Goal: Information Seeking & Learning: Learn about a topic

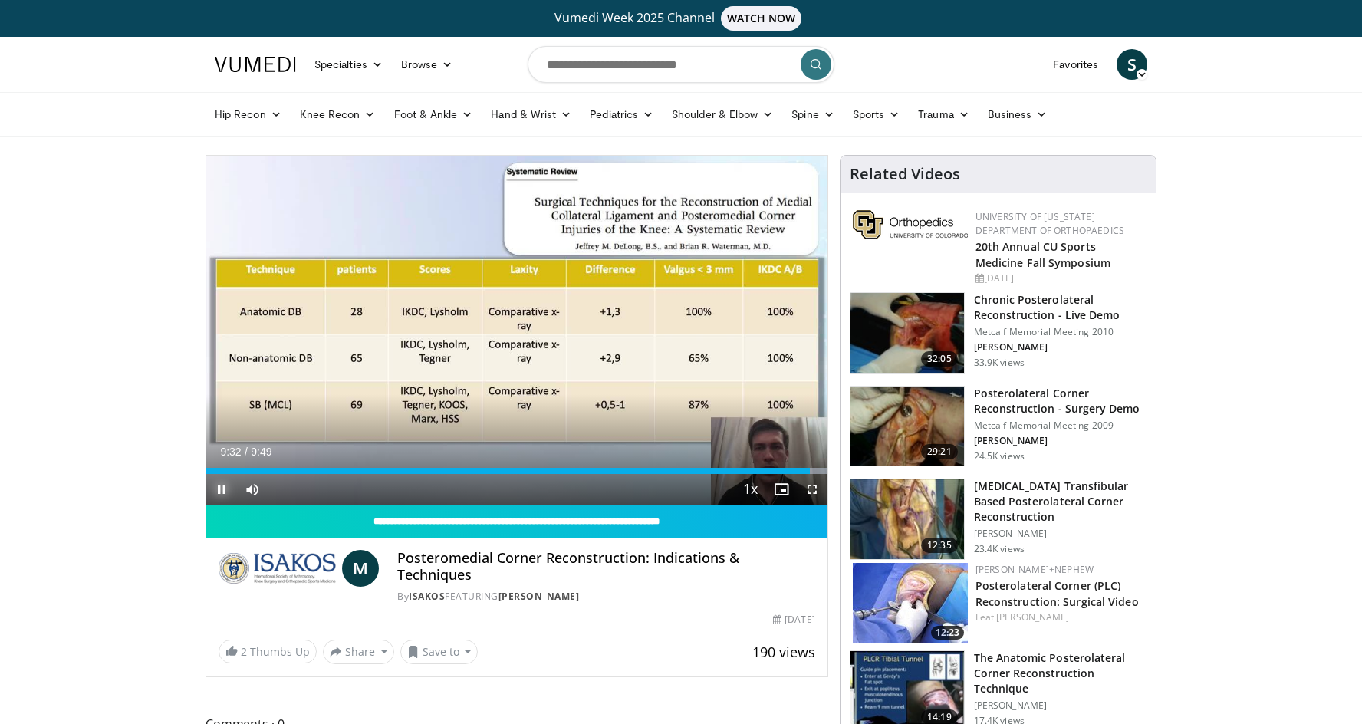
click at [225, 480] on span "Video Player" at bounding box center [221, 489] width 31 height 31
drag, startPoint x: 912, startPoint y: 610, endPoint x: 1311, endPoint y: 532, distance: 407.0
drag, startPoint x: 1311, startPoint y: 532, endPoint x: 1319, endPoint y: 608, distance: 76.4
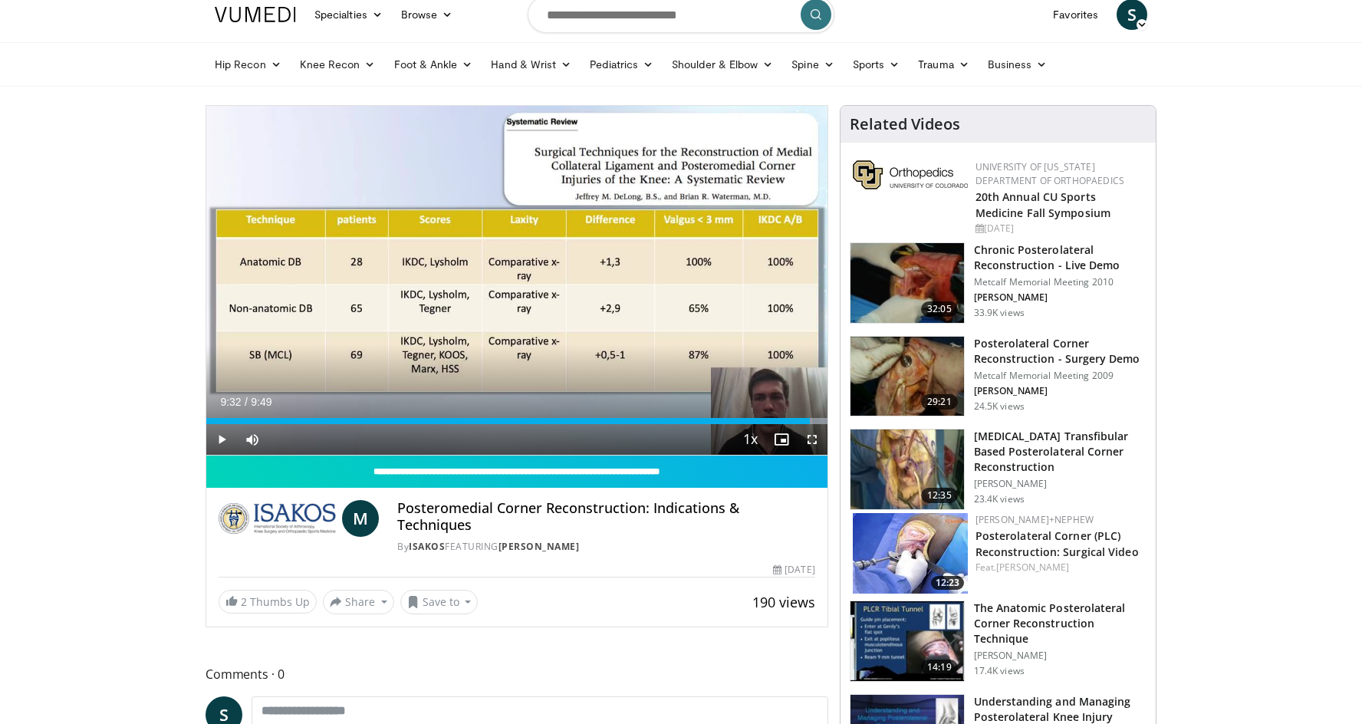
scroll to position [77, 0]
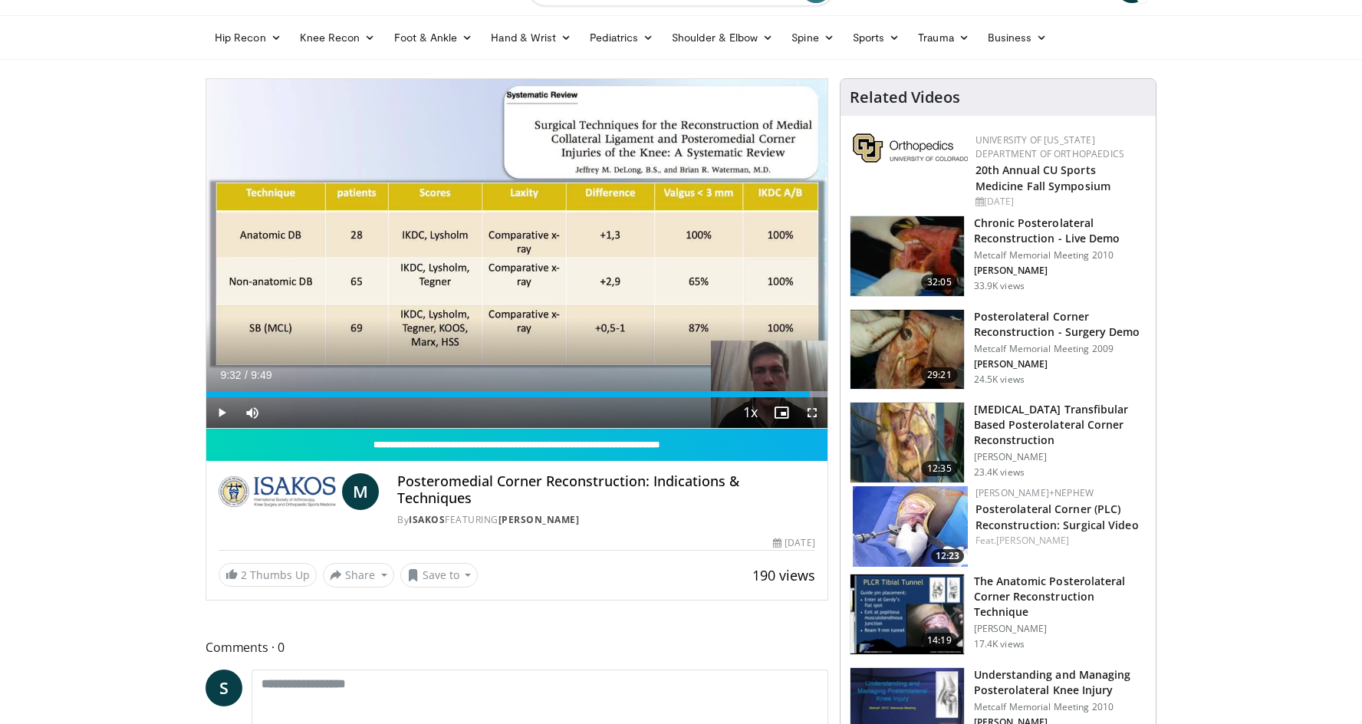
click at [913, 607] on img at bounding box center [906, 614] width 113 height 80
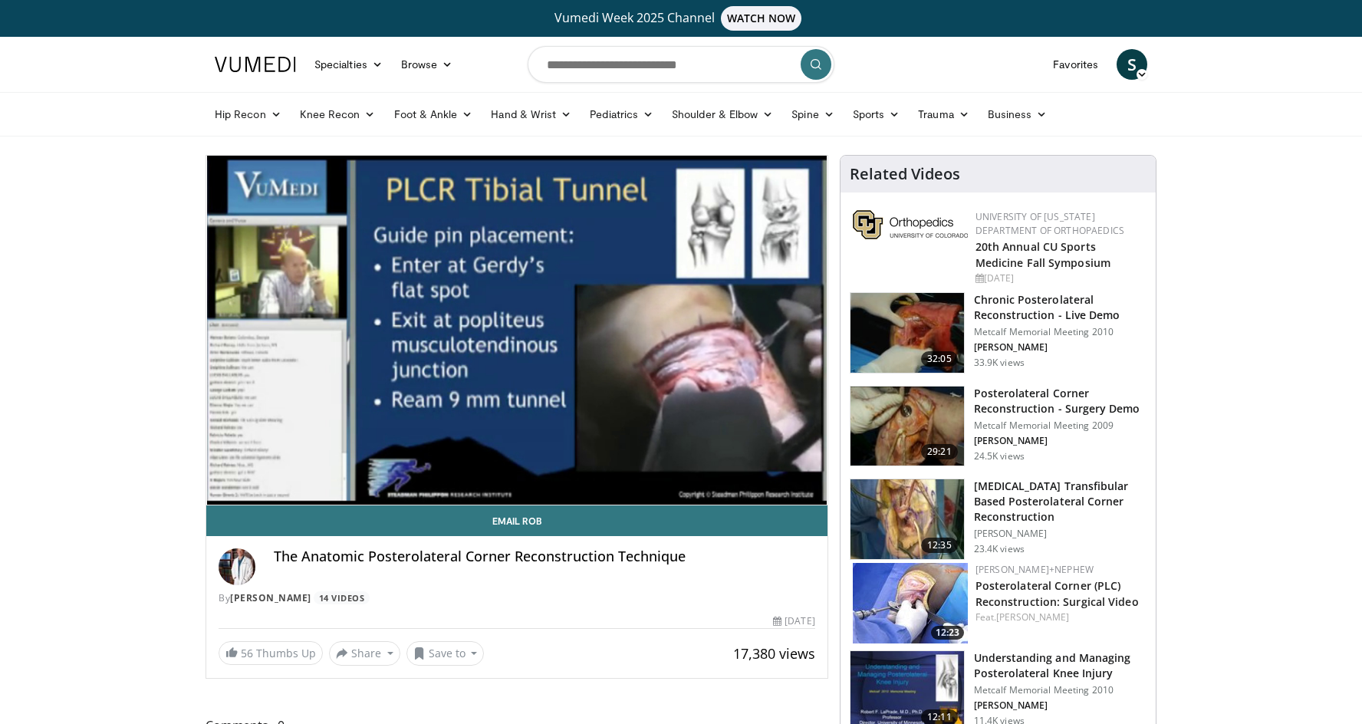
click at [936, 424] on img at bounding box center [906, 426] width 113 height 80
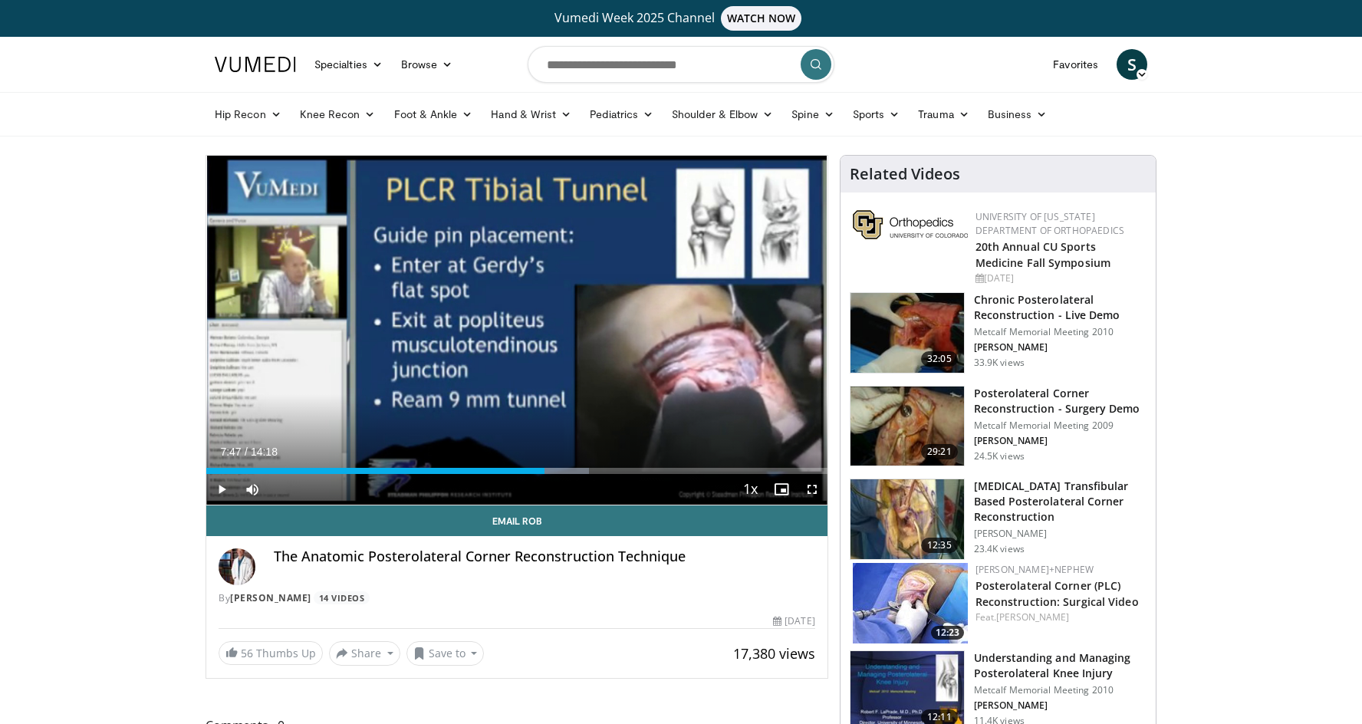
click at [914, 329] on img at bounding box center [906, 333] width 113 height 80
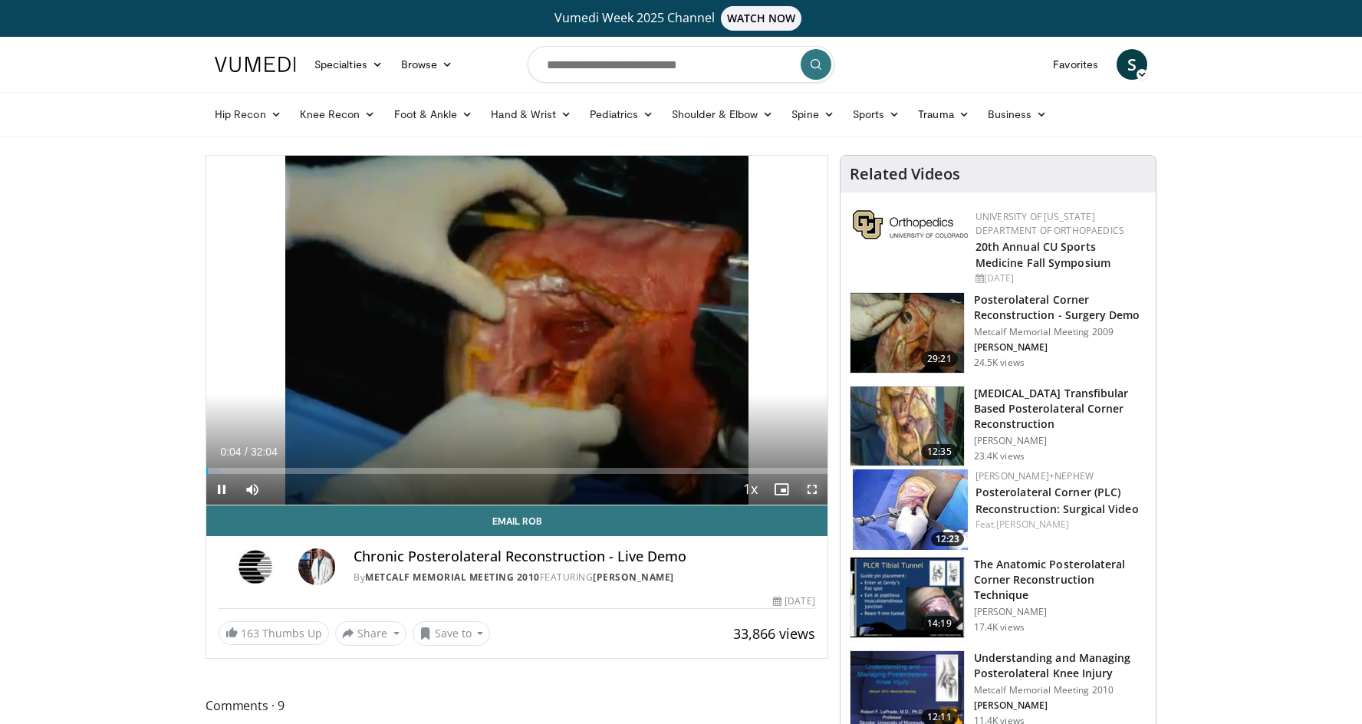
click at [807, 490] on span "Video Player" at bounding box center [812, 489] width 31 height 31
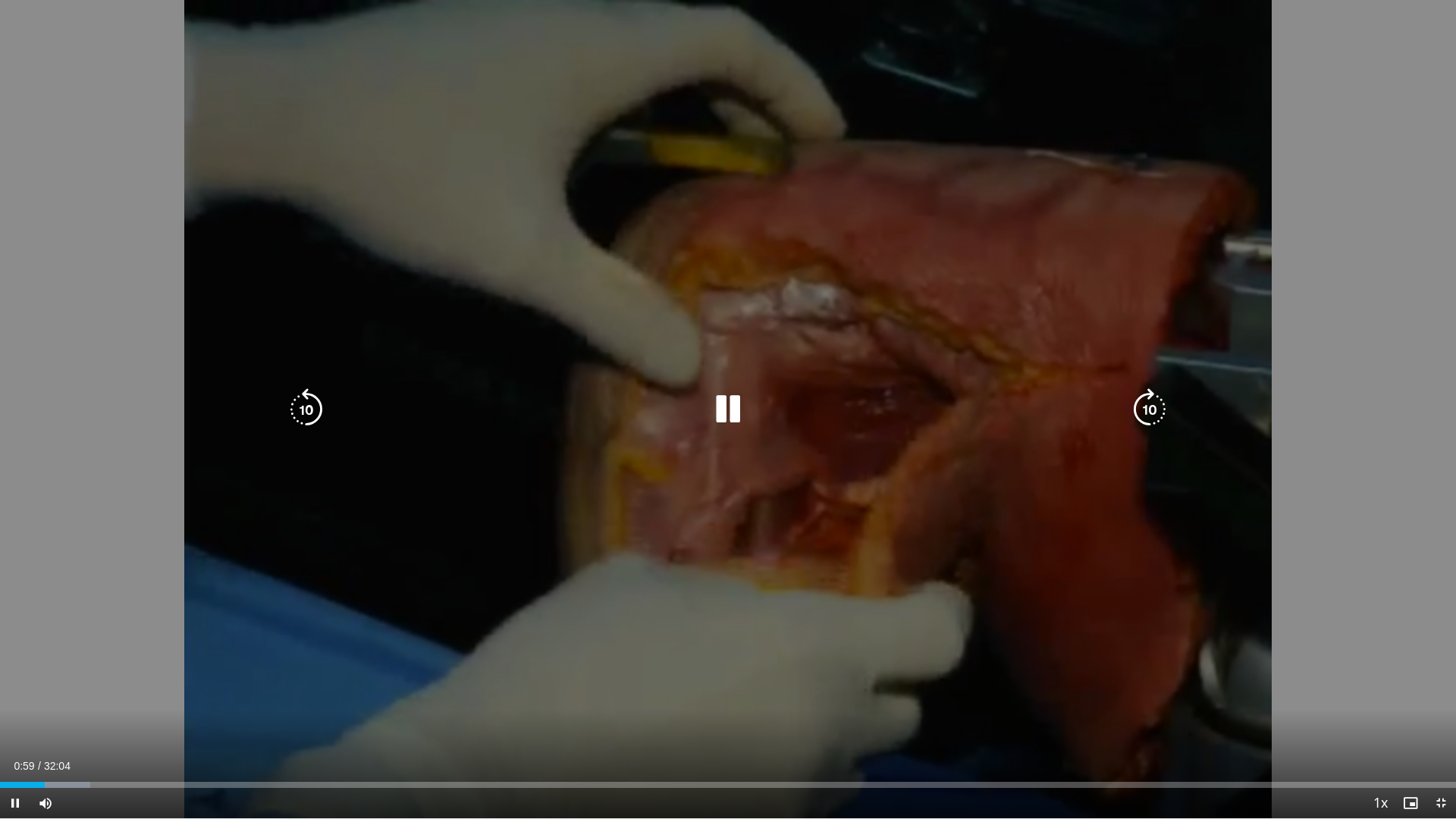
drag, startPoint x: 54, startPoint y: 425, endPoint x: 73, endPoint y: 444, distance: 26.9
drag, startPoint x: 73, startPoint y: 444, endPoint x: 66, endPoint y: 538, distance: 94.3
click at [66, 538] on div "10 seconds Tap to unmute" at bounding box center [728, 409] width 1456 height 818
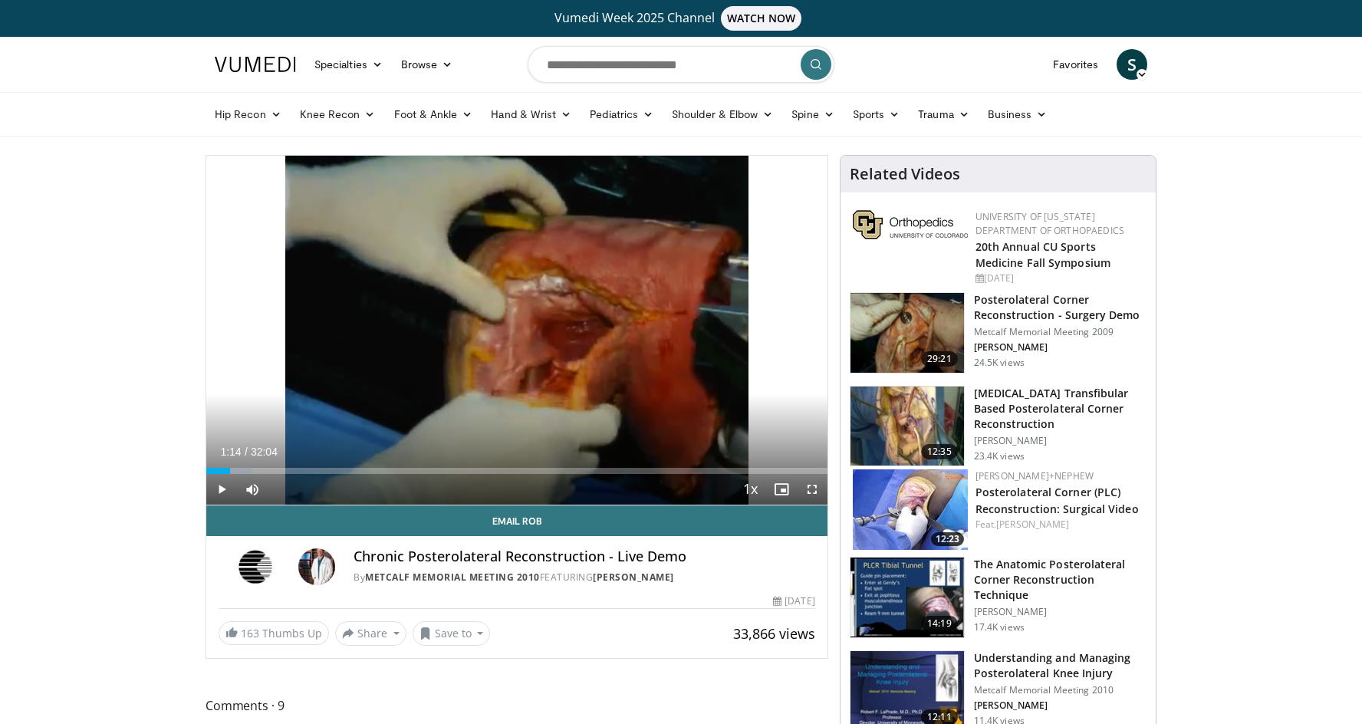
click at [906, 316] on img at bounding box center [906, 333] width 113 height 80
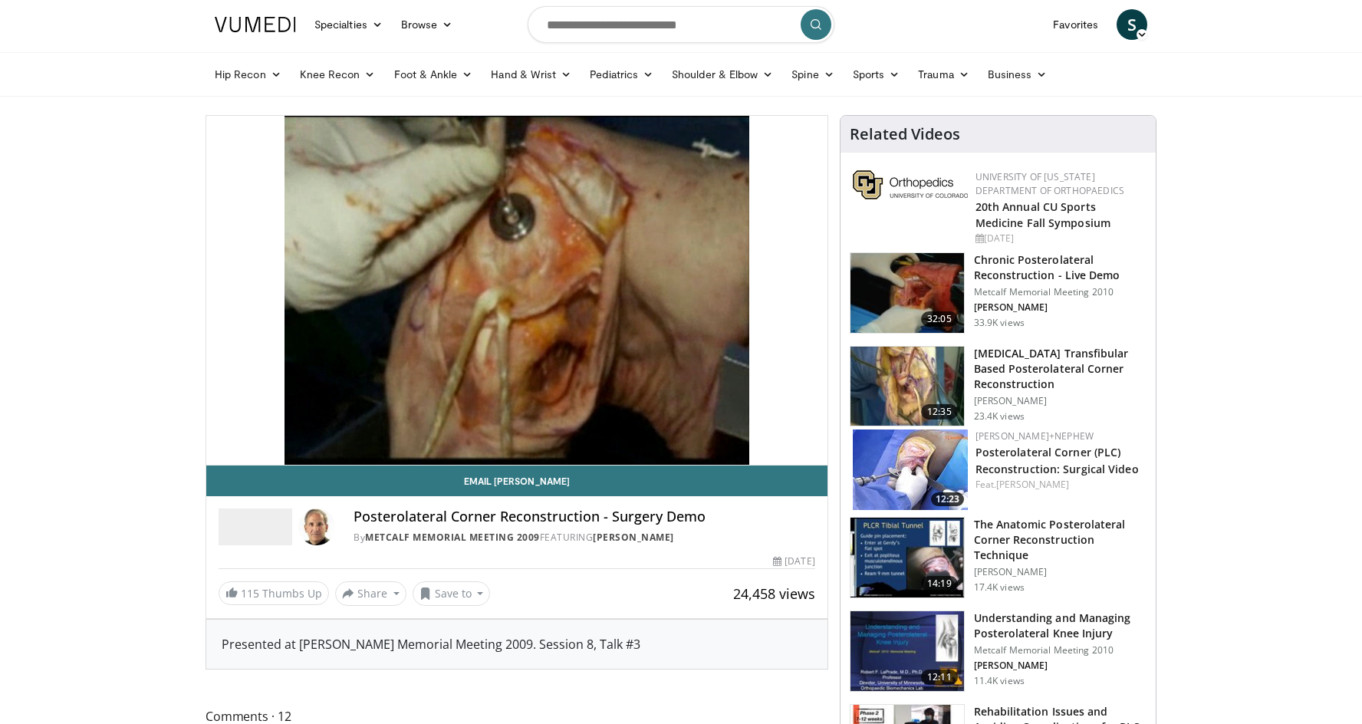
scroll to position [77, 0]
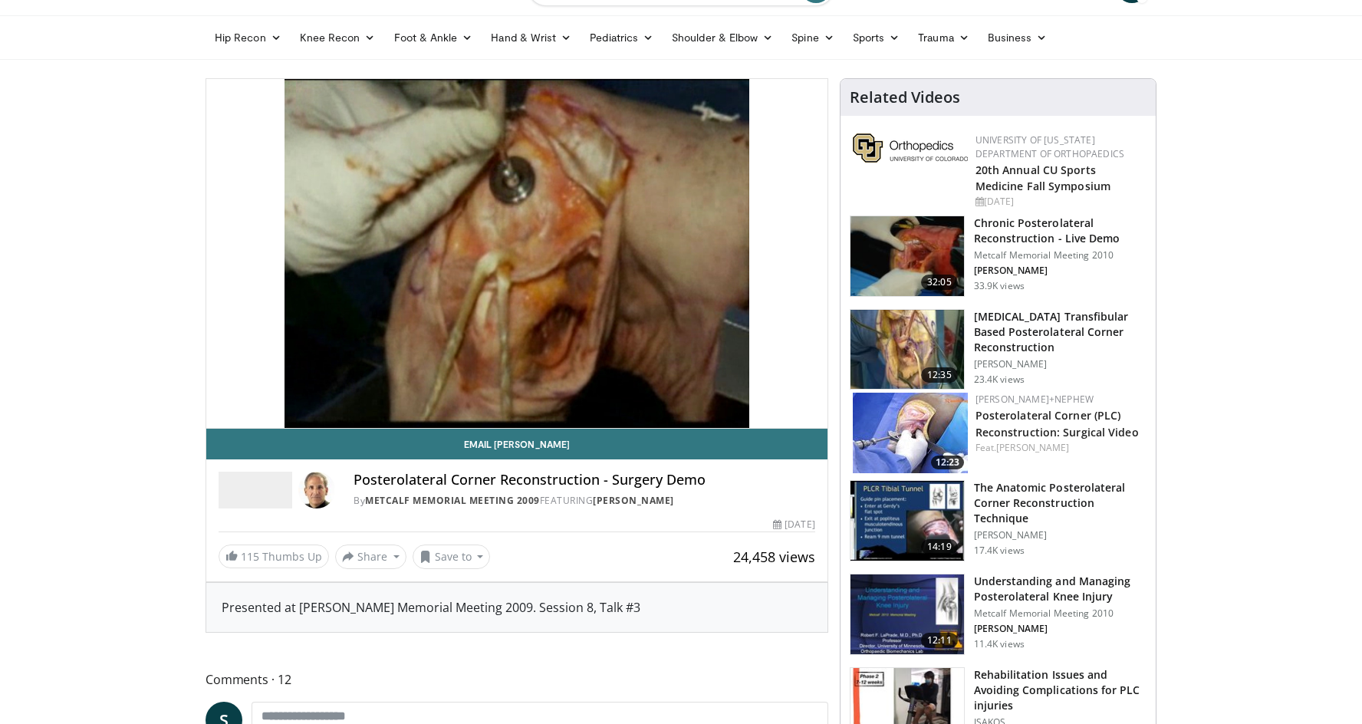
click at [938, 443] on img at bounding box center [910, 433] width 115 height 81
click at [1005, 425] on link "Posterolateral Corner (PLC) Reconstruction: Surgical Video" at bounding box center [1056, 423] width 163 height 31
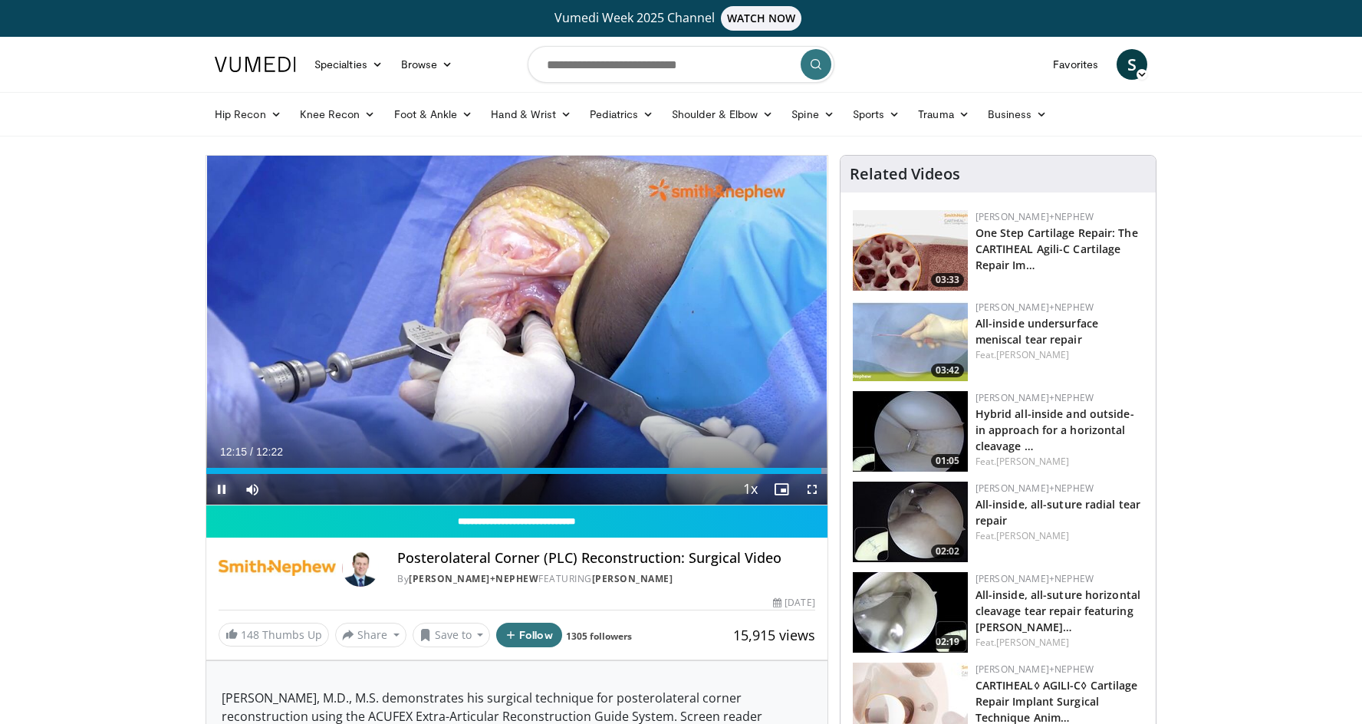
click at [222, 495] on span "Video Player" at bounding box center [221, 489] width 31 height 31
